Goal: Task Accomplishment & Management: Use online tool/utility

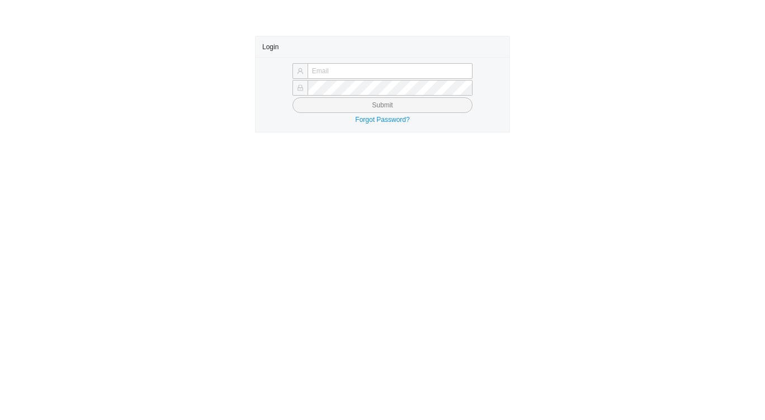
type input "[PERSON_NAME][EMAIL_ADDRESS][DOMAIN_NAME]"
click at [331, 106] on button "Submit" at bounding box center [382, 105] width 180 height 16
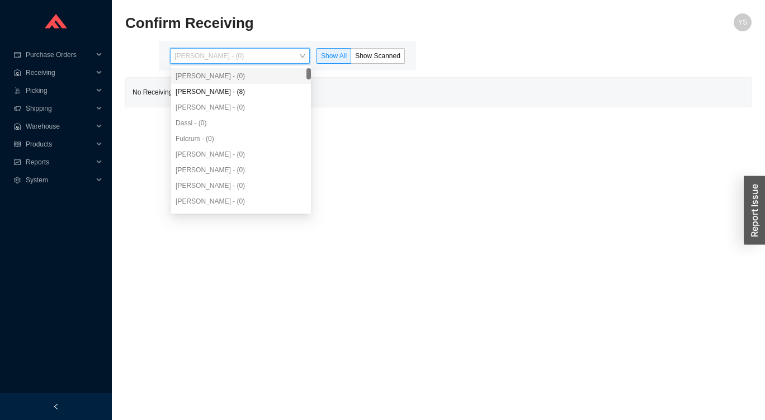
click at [184, 101] on div "[PERSON_NAME] - (0)" at bounding box center [241, 107] width 140 height 16
click at [204, 93] on div "[PERSON_NAME] - (8)" at bounding box center [241, 92] width 131 height 10
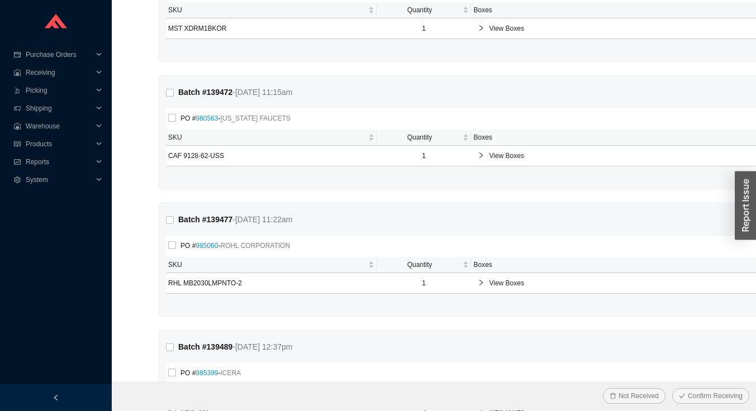
scroll to position [433, 0]
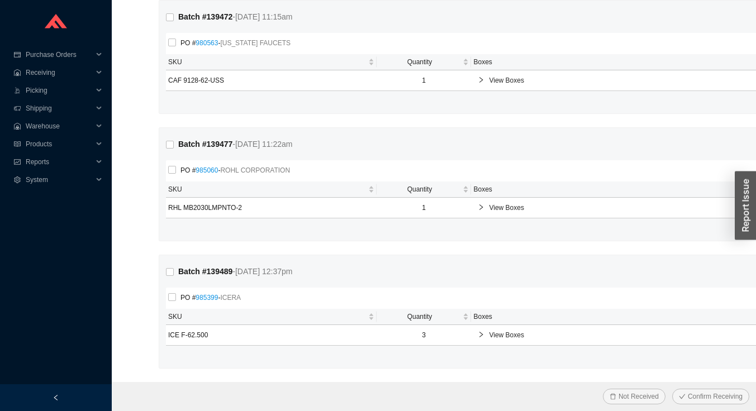
click at [685, 239] on div "Batch # 139477 - [DATE] 11:22am Reprint Batch PO # 985060 - ROHL CORPORATION SK…" at bounding box center [494, 184] width 670 height 113
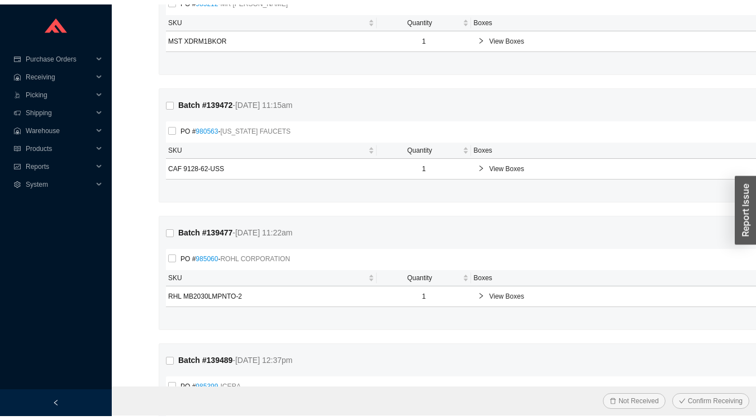
scroll to position [0, 0]
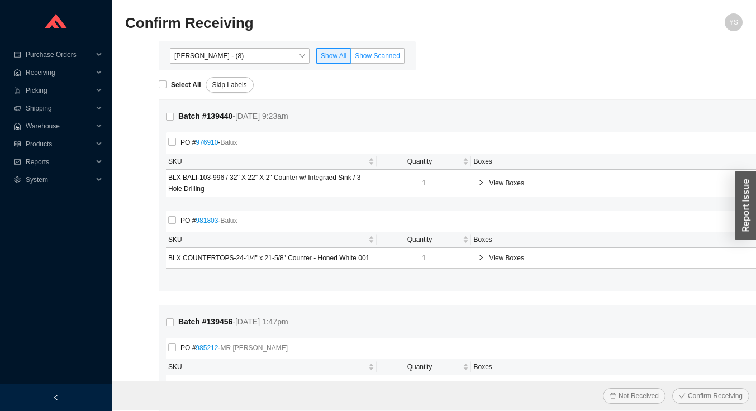
click at [392, 49] on label "Show Scanned" at bounding box center [378, 56] width 54 height 16
click at [351, 58] on input "Show Scanned" at bounding box center [351, 58] width 0 height 0
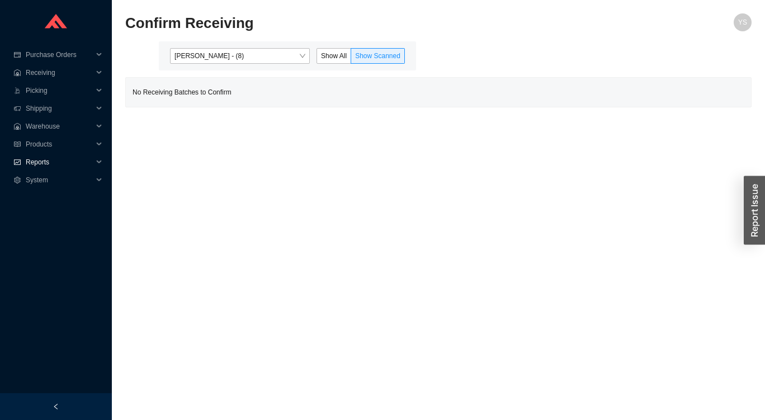
click at [29, 160] on span "Reports" at bounding box center [59, 162] width 67 height 18
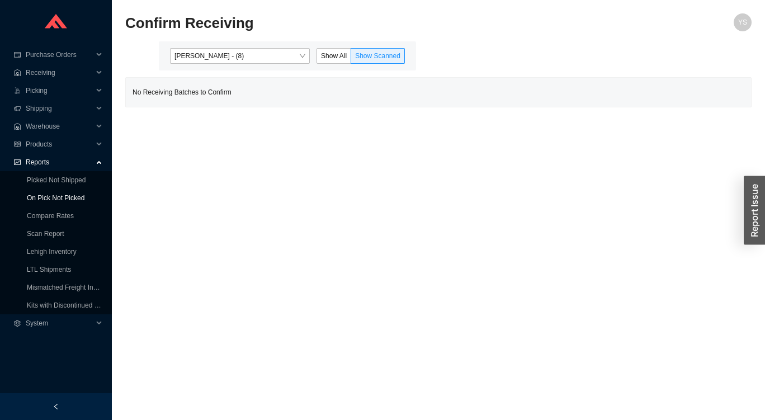
click at [27, 196] on link "On Pick Not Picked" at bounding box center [56, 198] width 58 height 8
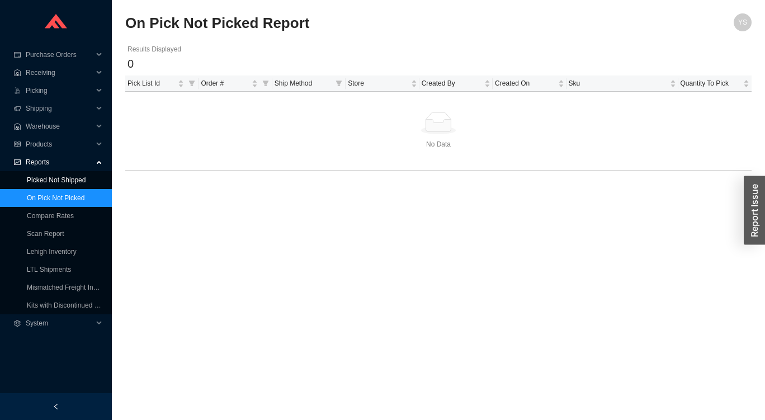
click at [27, 177] on link "Picked Not Shipped" at bounding box center [56, 180] width 59 height 8
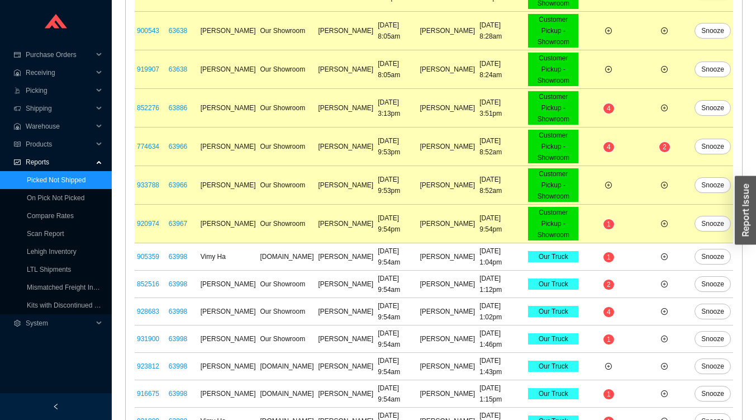
scroll to position [903, 0]
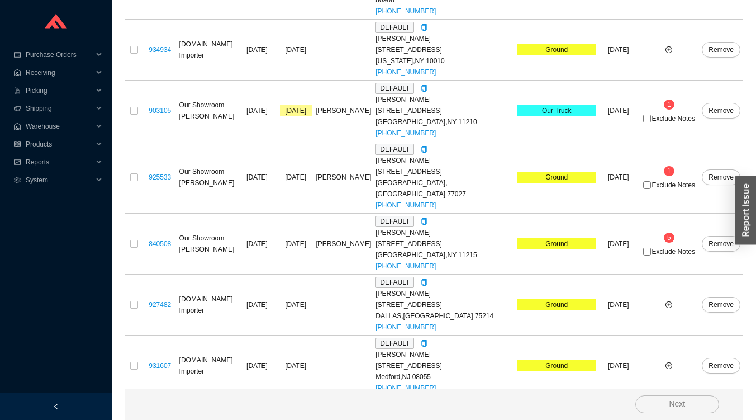
scroll to position [652, 0]
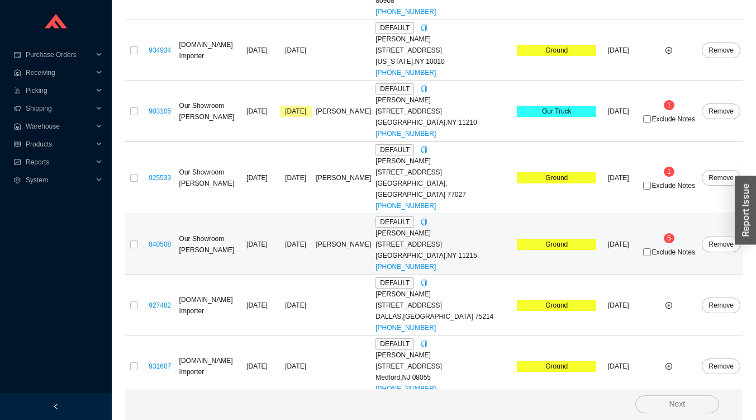
click at [667, 234] on span "5" at bounding box center [669, 238] width 4 height 8
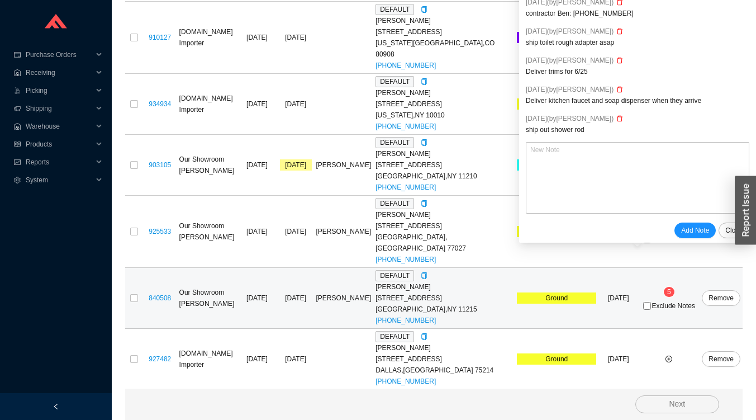
scroll to position [613, 0]
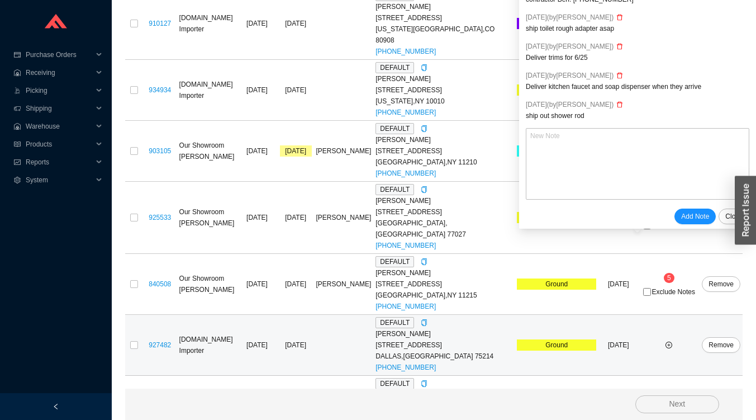
click at [694, 315] on td at bounding box center [668, 345] width 61 height 61
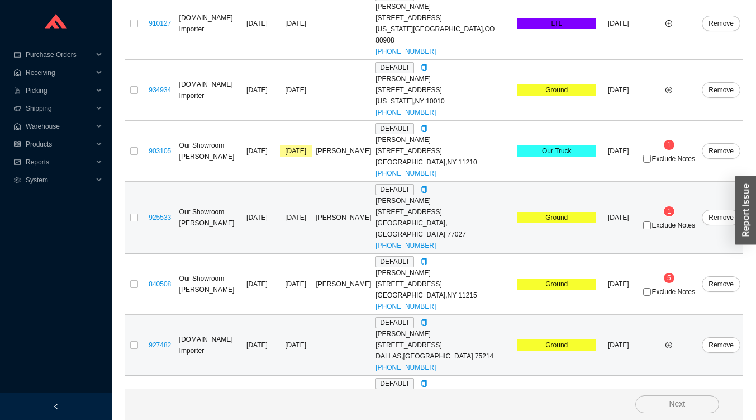
click at [667, 207] on span "1" at bounding box center [669, 211] width 4 height 8
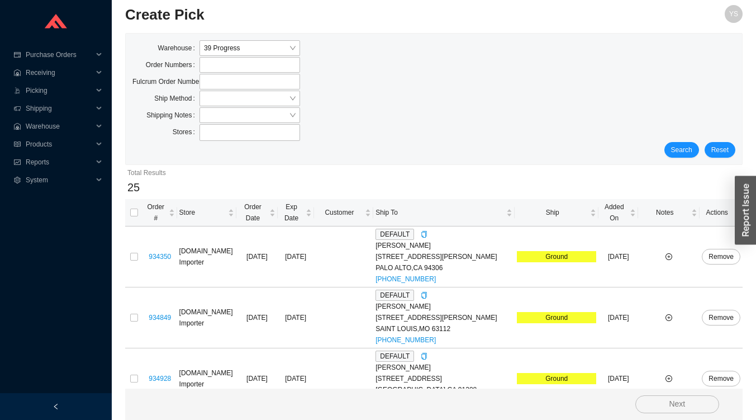
scroll to position [0, 0]
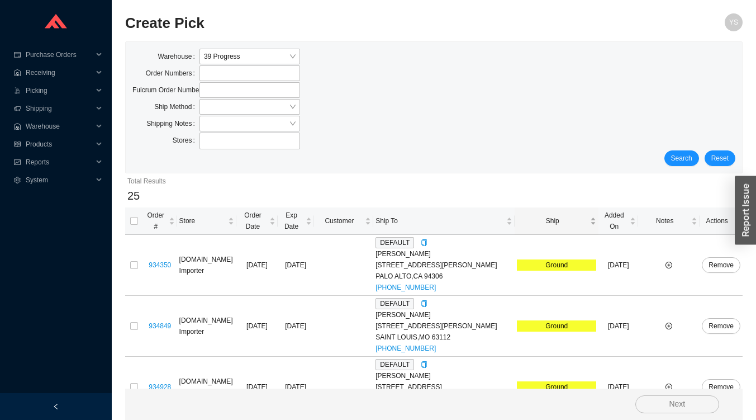
click at [580, 215] on div "Ship" at bounding box center [556, 220] width 79 height 11
click at [562, 215] on span "Ship" at bounding box center [552, 220] width 71 height 11
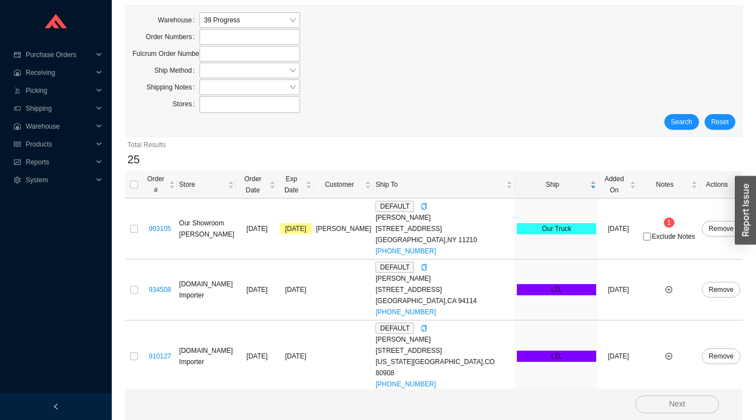
scroll to position [53, 0]
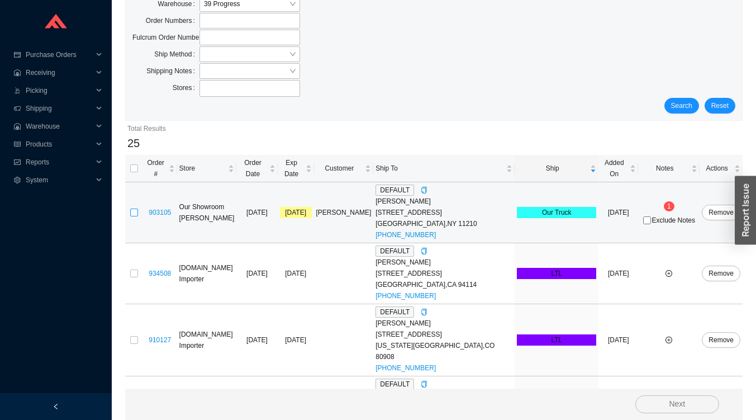
click at [134, 208] on input "checkbox" at bounding box center [134, 212] width 8 height 8
checkbox input "true"
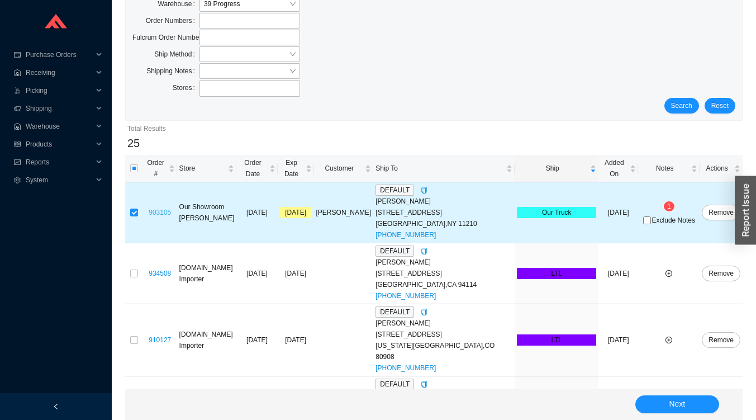
click at [160, 208] on link "903105" at bounding box center [160, 212] width 22 height 8
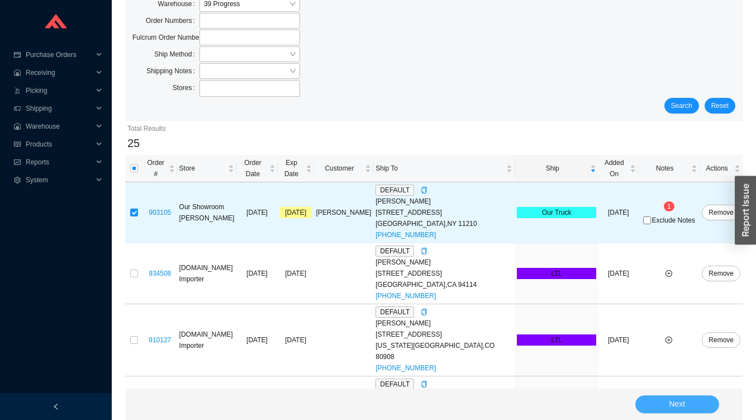
click at [695, 405] on button "Next" at bounding box center [678, 404] width 84 height 18
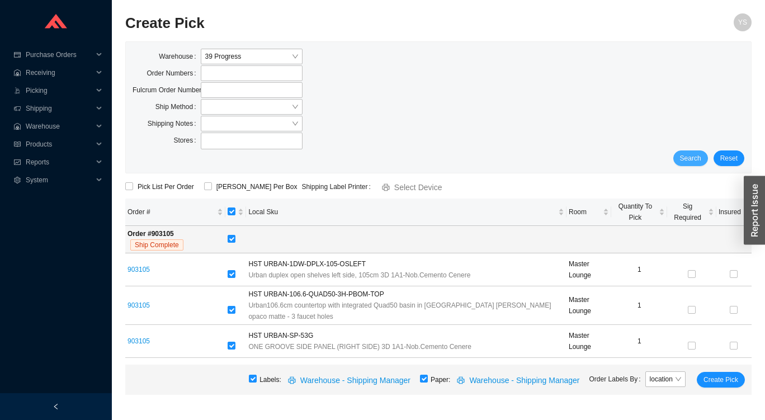
click at [684, 158] on span "Search" at bounding box center [690, 158] width 21 height 11
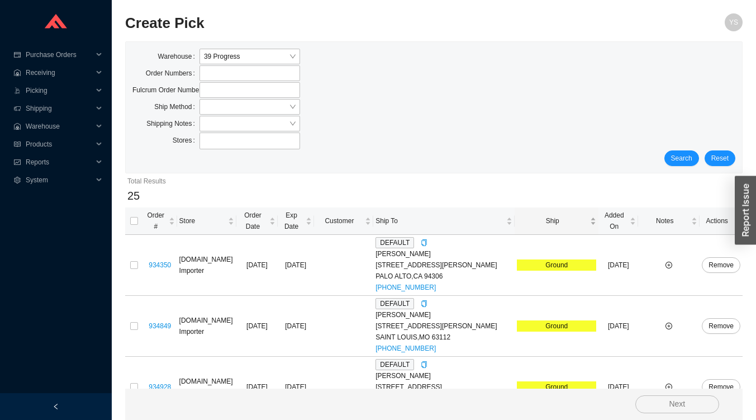
click at [571, 219] on span "Ship" at bounding box center [552, 220] width 71 height 11
click at [565, 215] on span "Ship" at bounding box center [552, 220] width 71 height 11
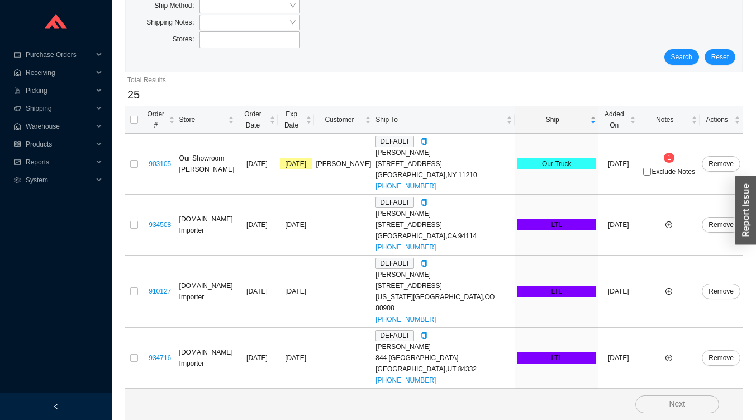
scroll to position [102, 0]
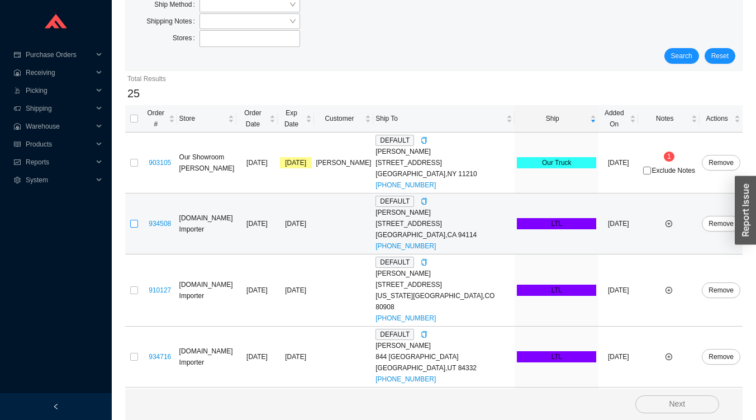
click at [132, 220] on input "checkbox" at bounding box center [134, 224] width 8 height 8
checkbox input "true"
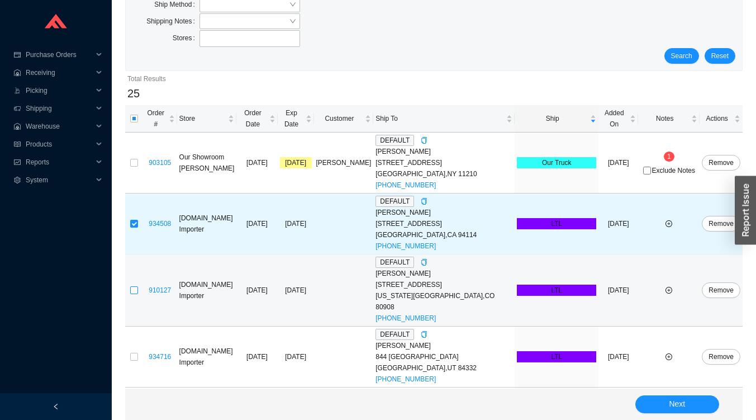
click at [134, 286] on input "checkbox" at bounding box center [134, 290] width 8 height 8
checkbox input "true"
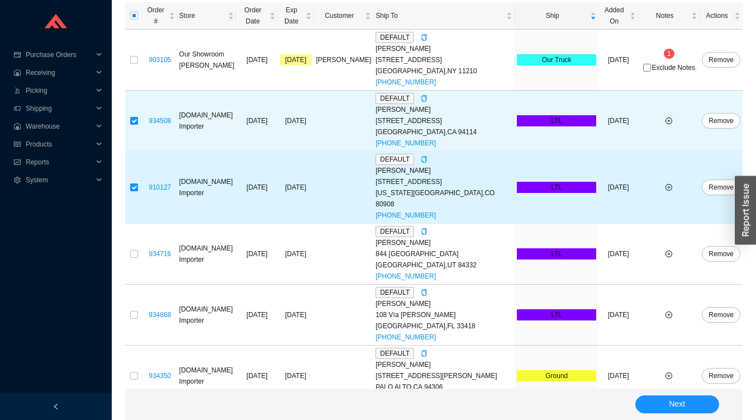
scroll to position [226, 0]
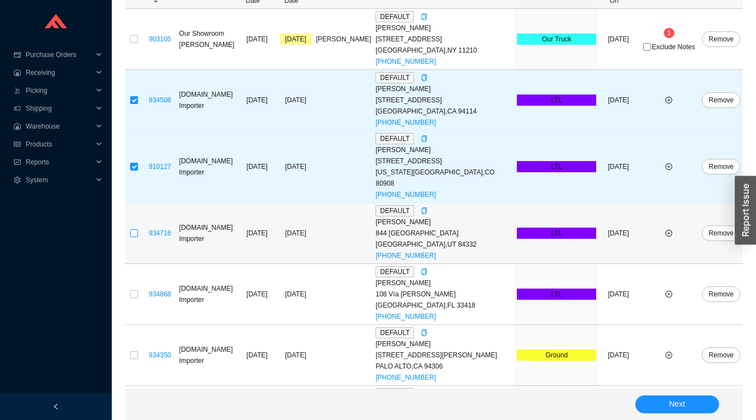
click at [132, 229] on input "checkbox" at bounding box center [134, 233] width 8 height 8
checkbox input "true"
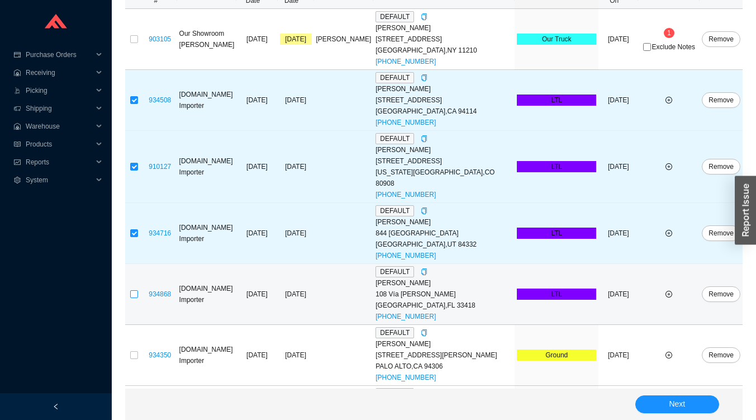
click at [134, 290] on input "checkbox" at bounding box center [134, 294] width 8 height 8
checkbox input "true"
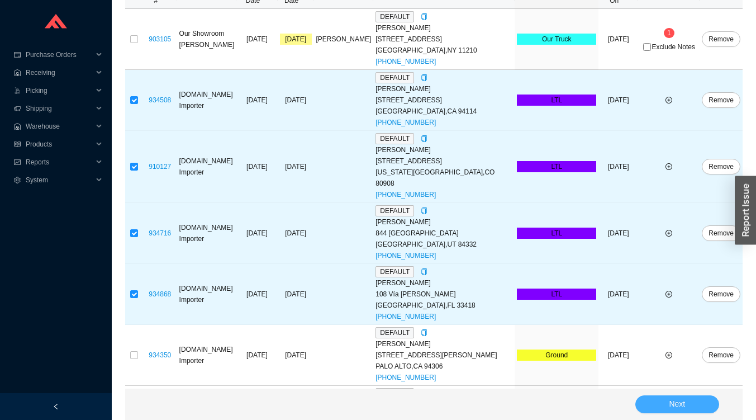
click at [693, 401] on button "Next" at bounding box center [678, 404] width 84 height 18
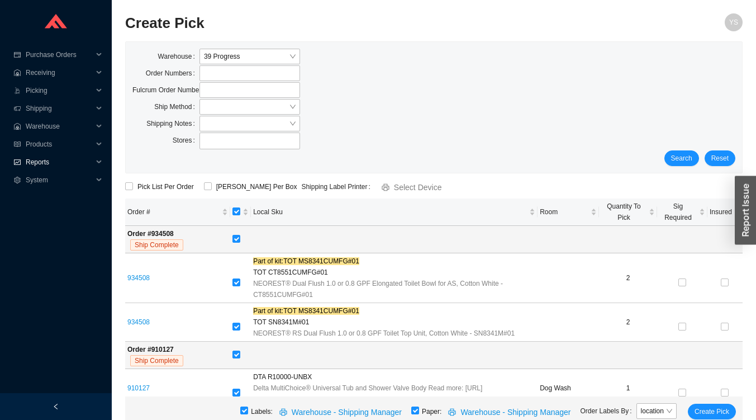
click at [29, 156] on span "Reports" at bounding box center [59, 162] width 67 height 18
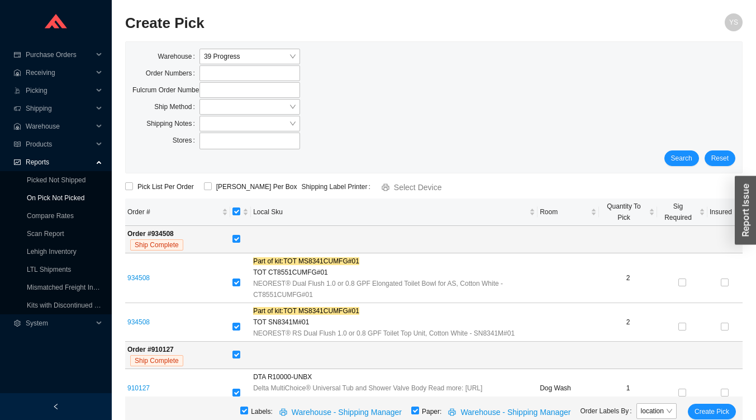
click at [51, 196] on link "On Pick Not Picked" at bounding box center [56, 198] width 58 height 8
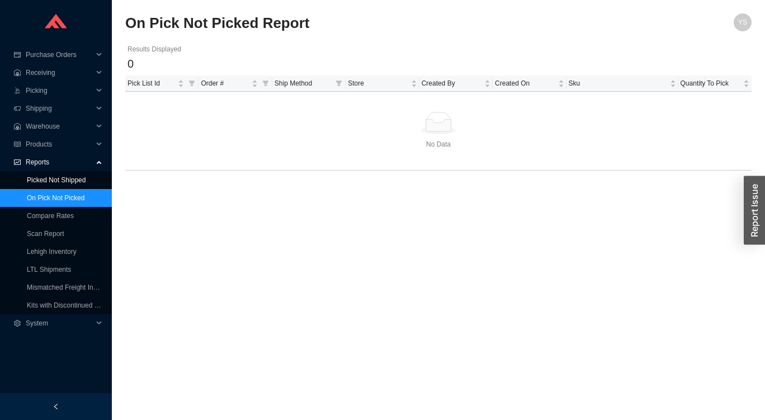
click at [40, 178] on link "Picked Not Shipped" at bounding box center [56, 180] width 59 height 8
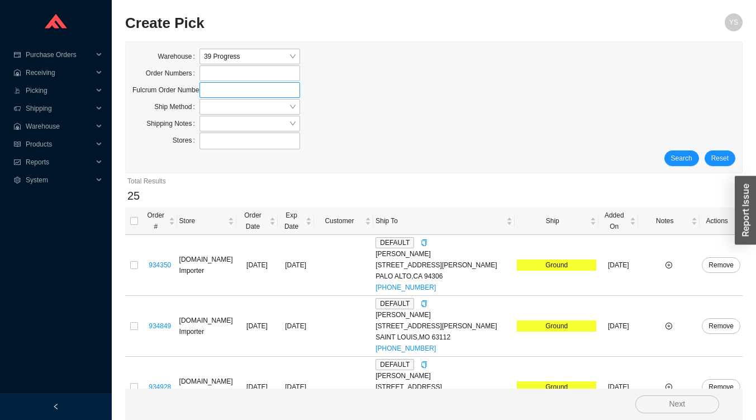
click at [260, 95] on label at bounding box center [250, 90] width 101 height 16
click at [209, 95] on input at bounding box center [205, 90] width 8 height 12
click at [274, 108] on input "search" at bounding box center [246, 106] width 85 height 15
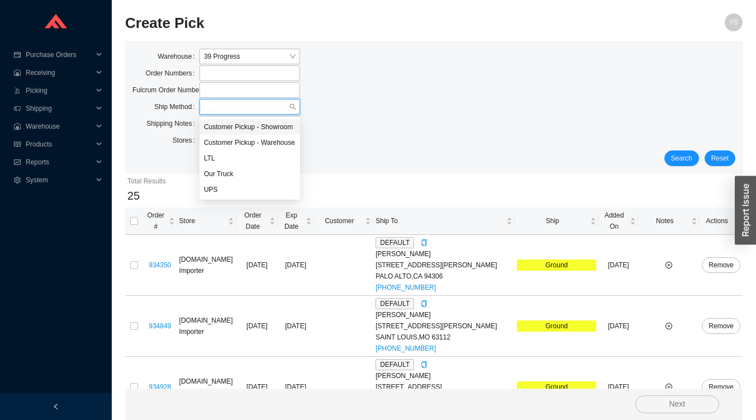
click at [267, 188] on div "UPS" at bounding box center [250, 189] width 92 height 10
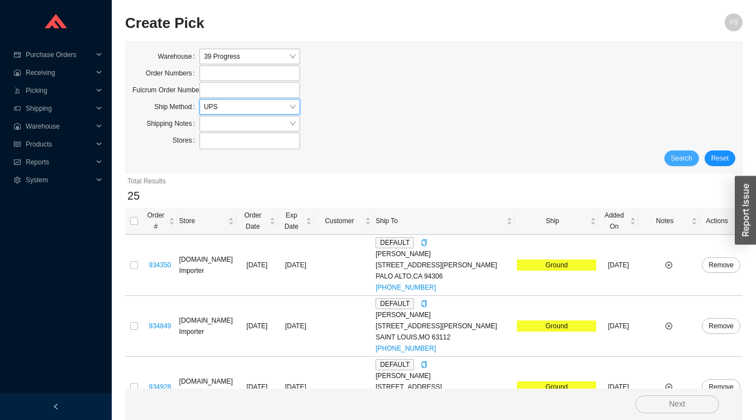
click at [676, 163] on span "Search" at bounding box center [681, 158] width 21 height 11
click at [130, 219] on input "checkbox" at bounding box center [134, 221] width 8 height 8
checkbox input "true"
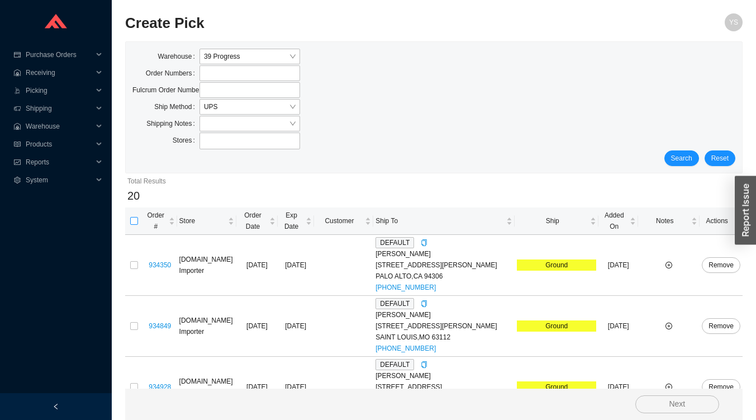
checkbox input "true"
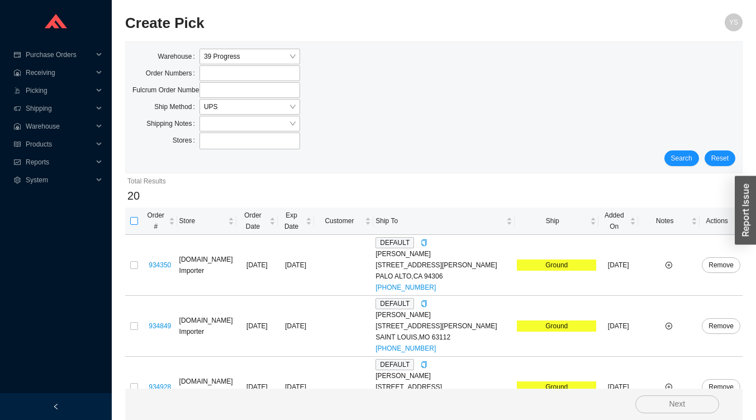
checkbox input "true"
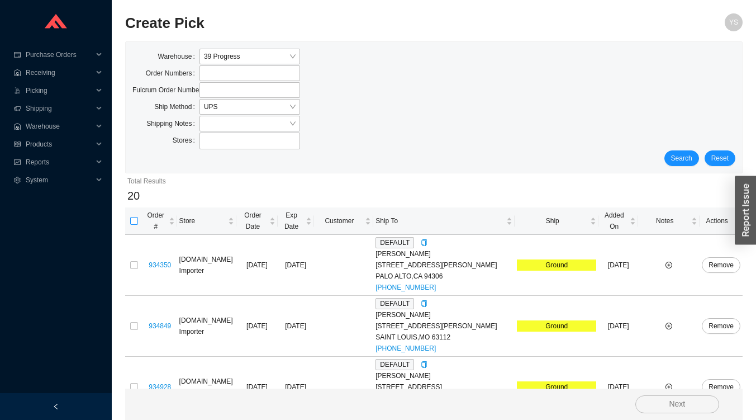
checkbox input "true"
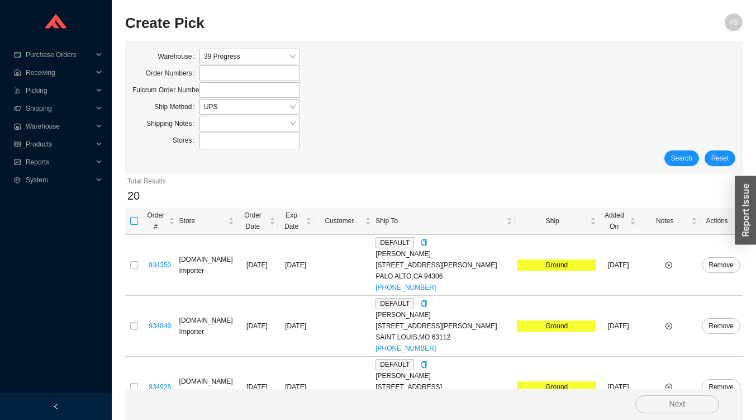
checkbox input "true"
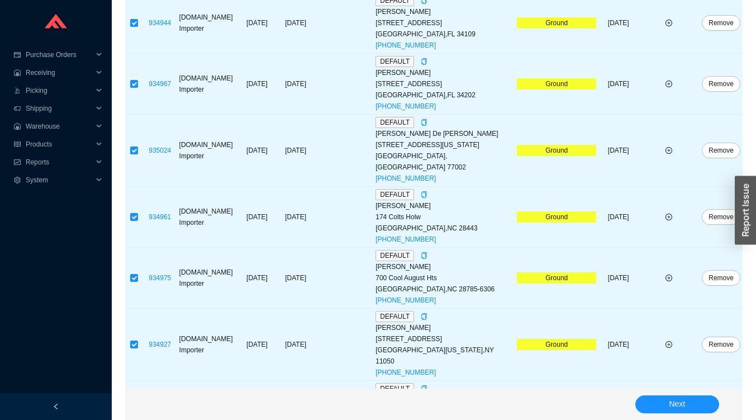
scroll to position [1054, 0]
